Goal: Task Accomplishment & Management: Use online tool/utility

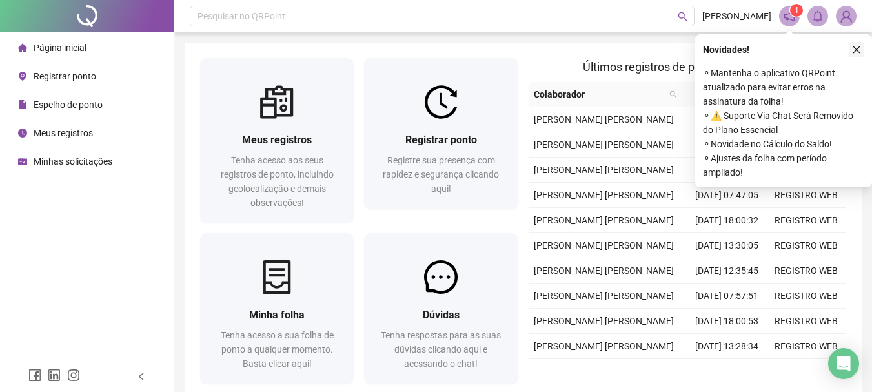
click at [855, 51] on icon "close" at bounding box center [856, 49] width 7 height 7
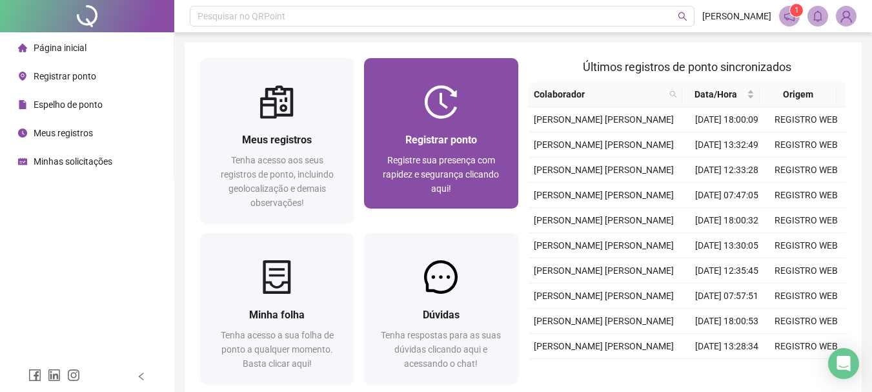
click at [472, 108] on div at bounding box center [441, 102] width 154 height 34
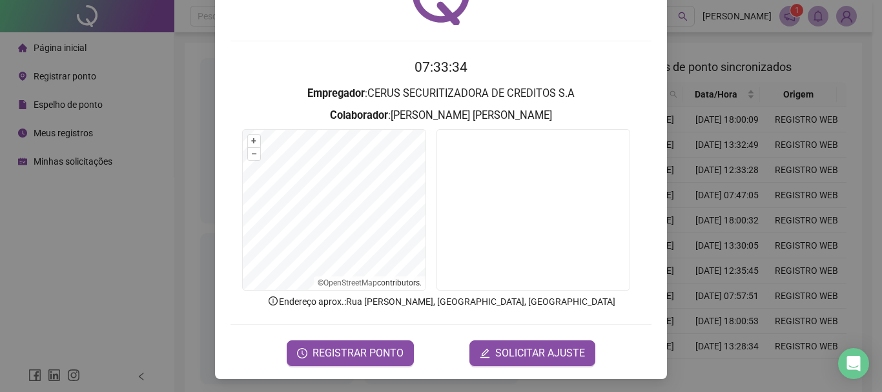
scroll to position [84, 0]
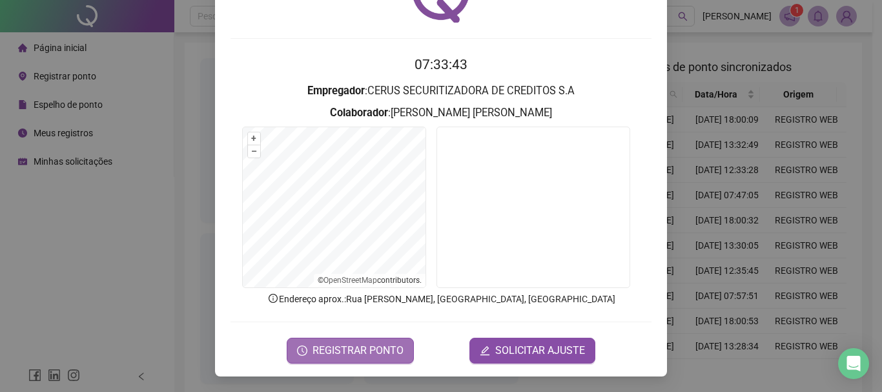
click at [358, 346] on span "REGISTRAR PONTO" at bounding box center [357, 350] width 91 height 15
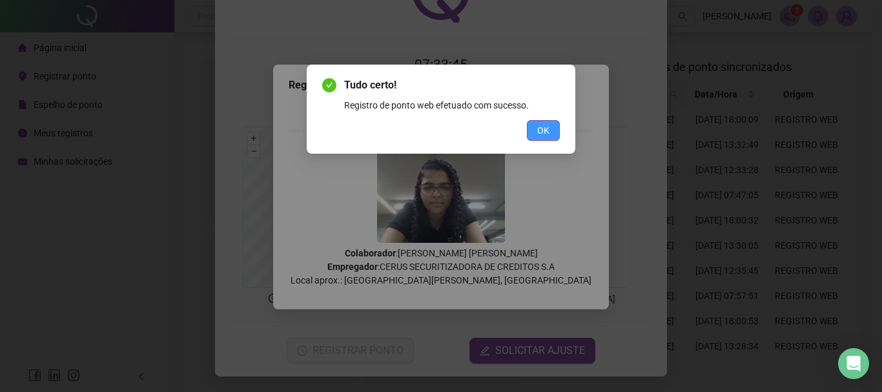
click at [547, 127] on span "OK" at bounding box center [543, 130] width 12 height 14
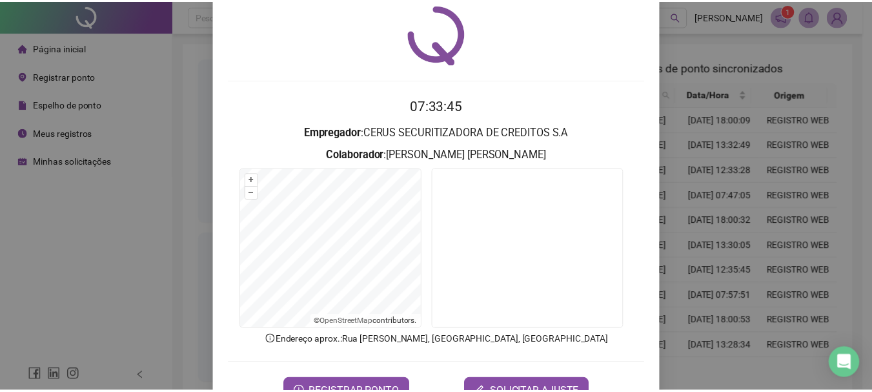
scroll to position [0, 0]
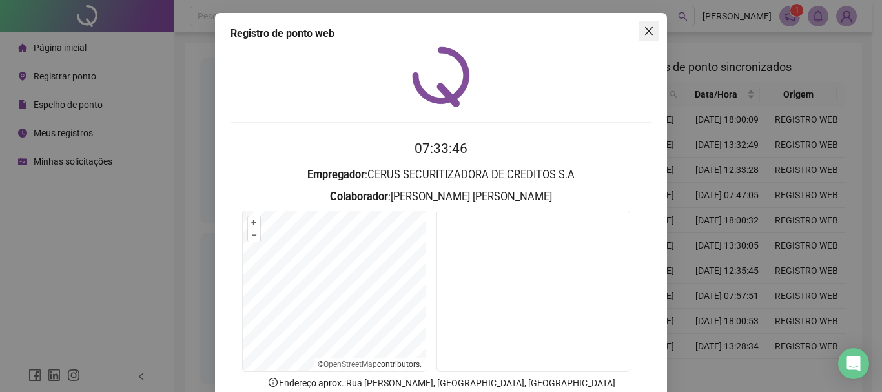
click at [645, 30] on icon "close" at bounding box center [649, 31] width 8 height 8
